Goal: Navigation & Orientation: Go to known website

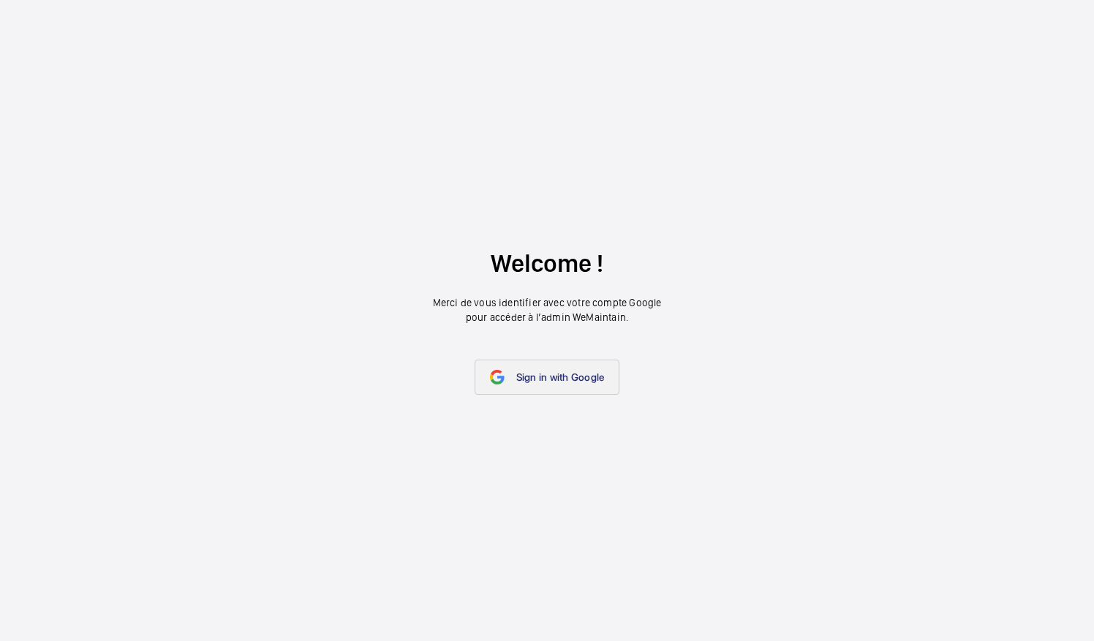
click at [550, 369] on link "Sign in with Google" at bounding box center [546, 377] width 145 height 35
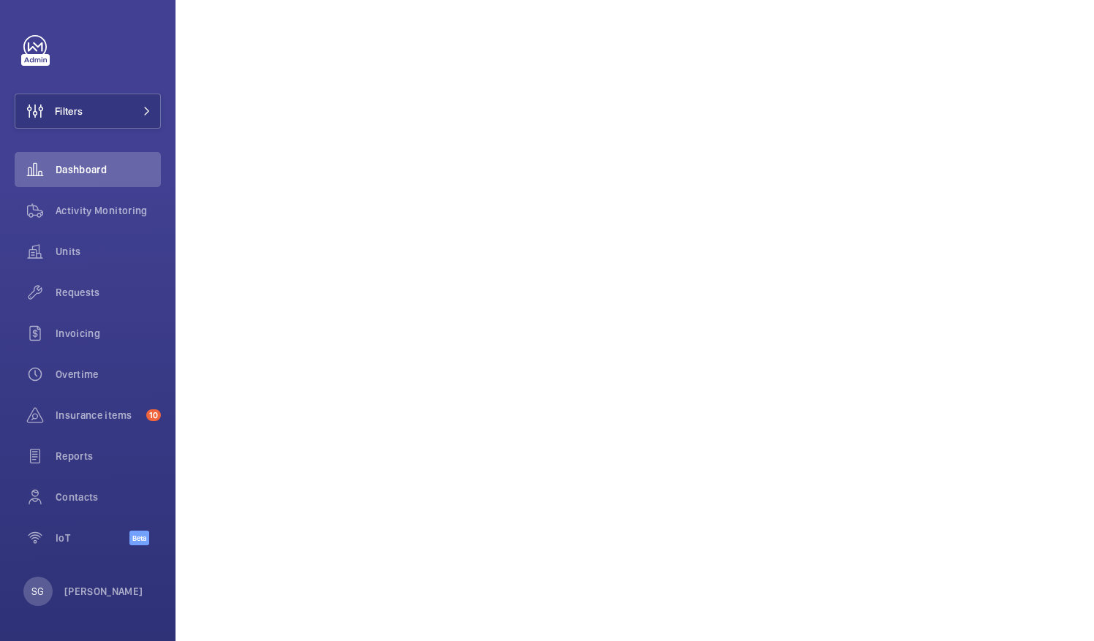
scroll to position [206, 0]
